Goal: Find specific page/section: Find specific page/section

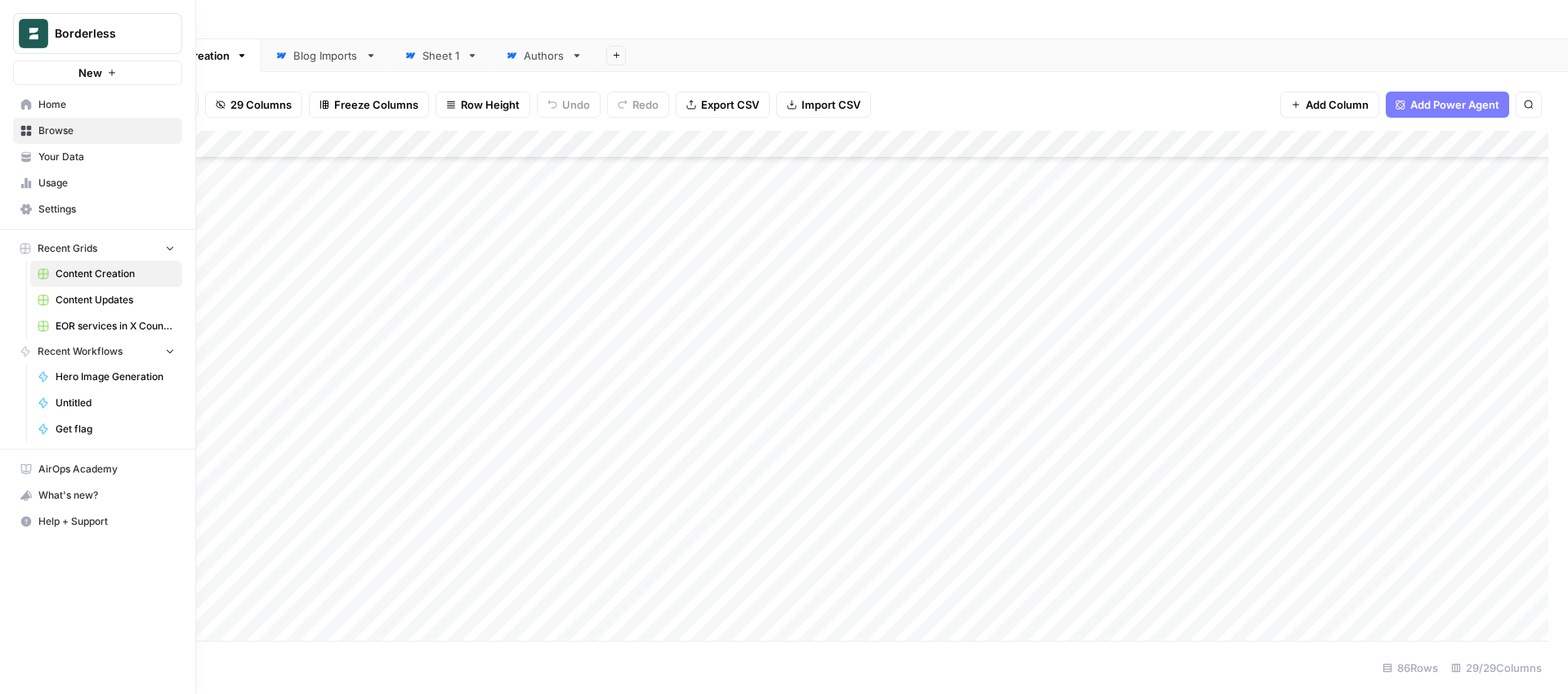
click at [90, 324] on span "EOR services in X Country" at bounding box center [115, 326] width 119 height 14
click at [26, 107] on icon at bounding box center [26, 104] width 11 height 11
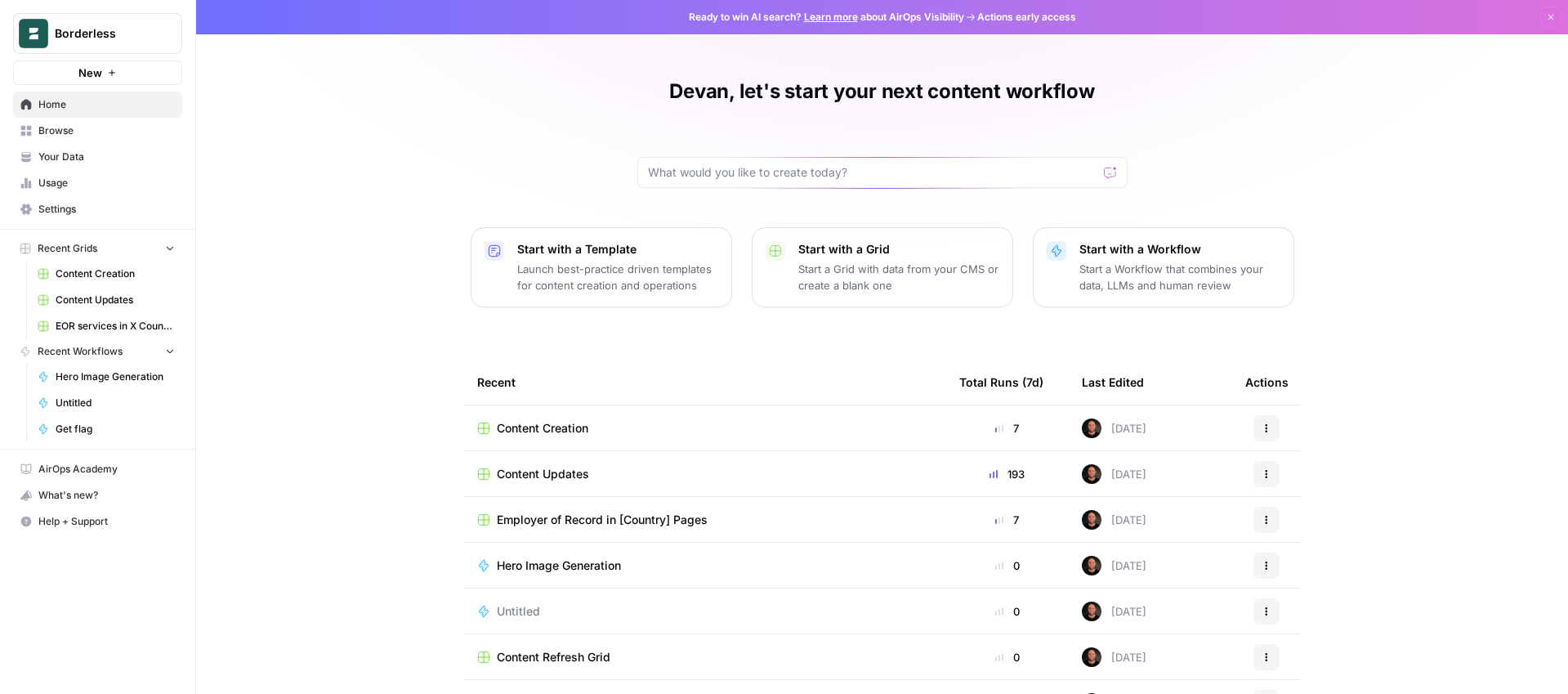
scroll to position [58, 0]
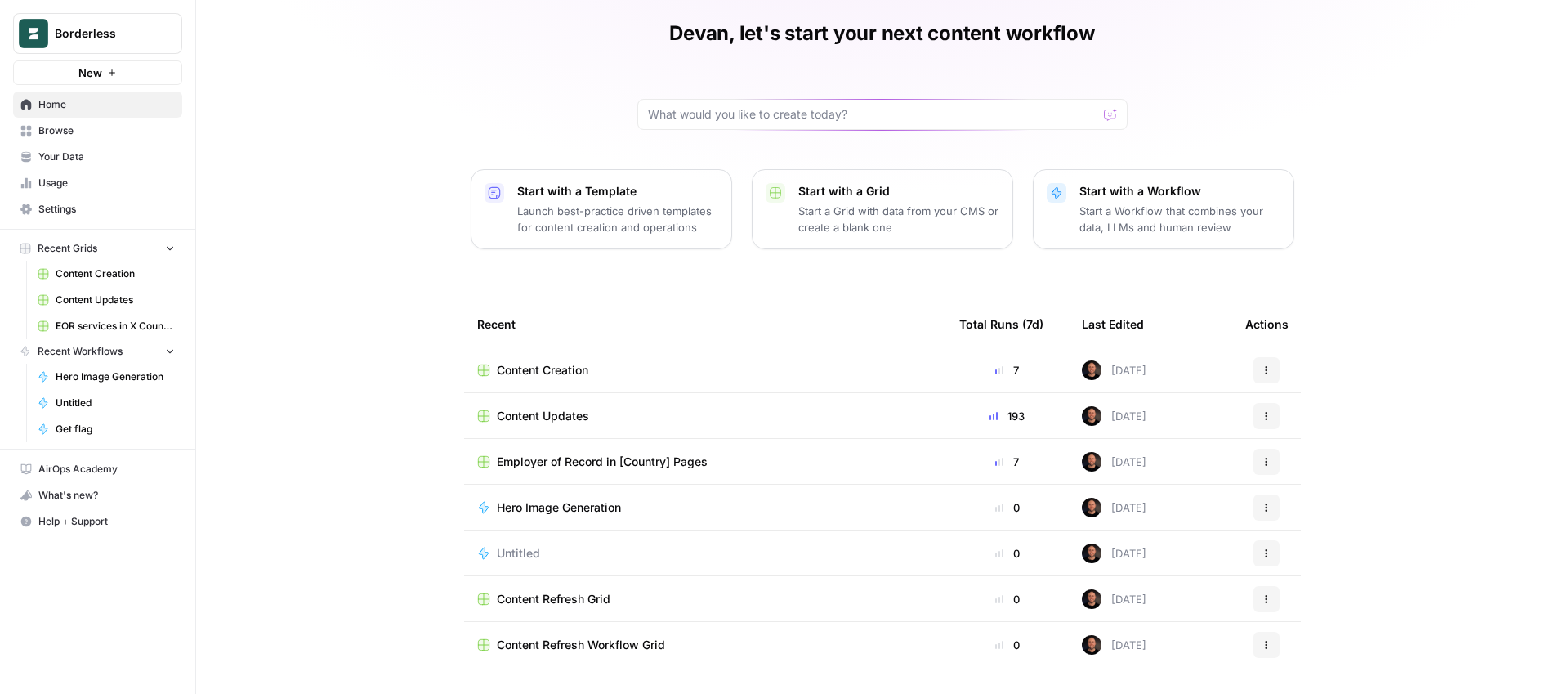
click at [566, 458] on span "Employer of Record in [Country] Pages" at bounding box center [602, 461] width 210 height 16
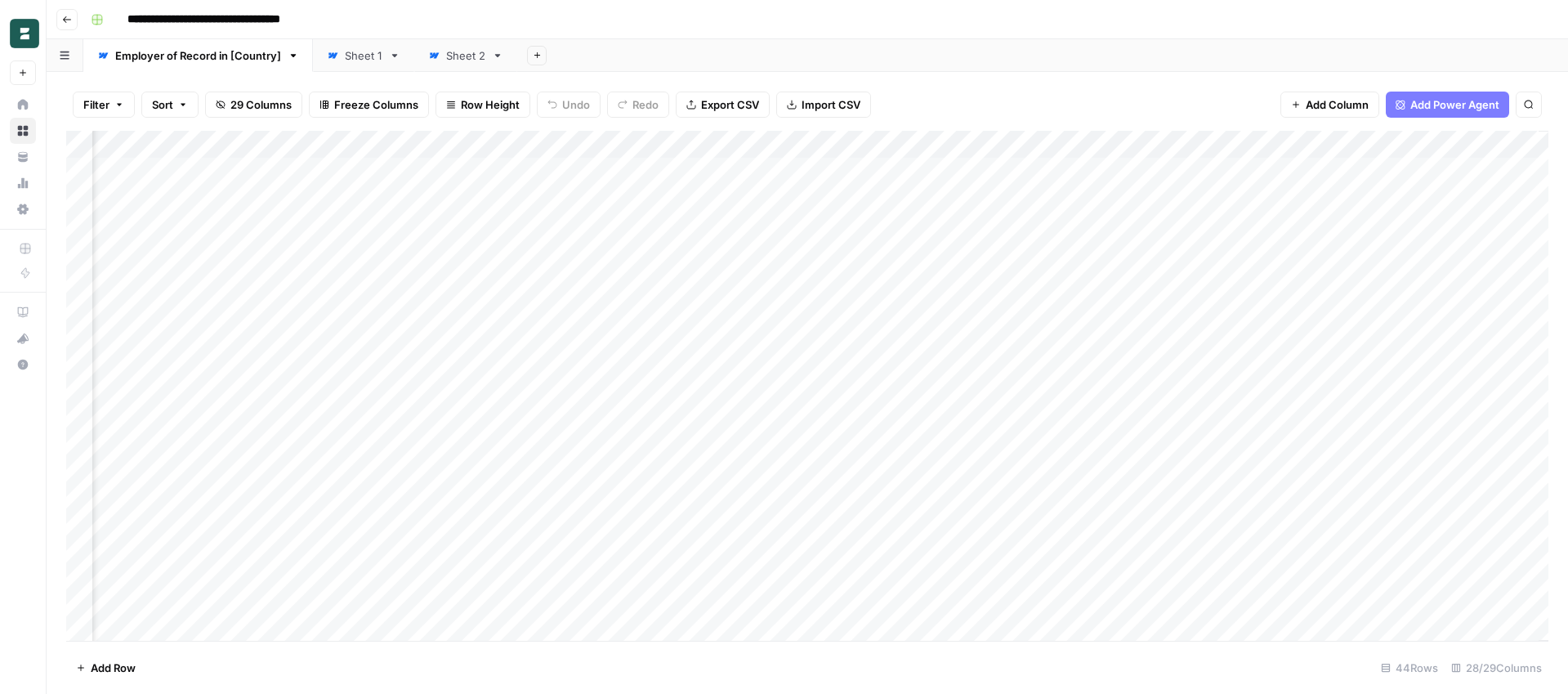
scroll to position [0, 2783]
